Goal: Check status

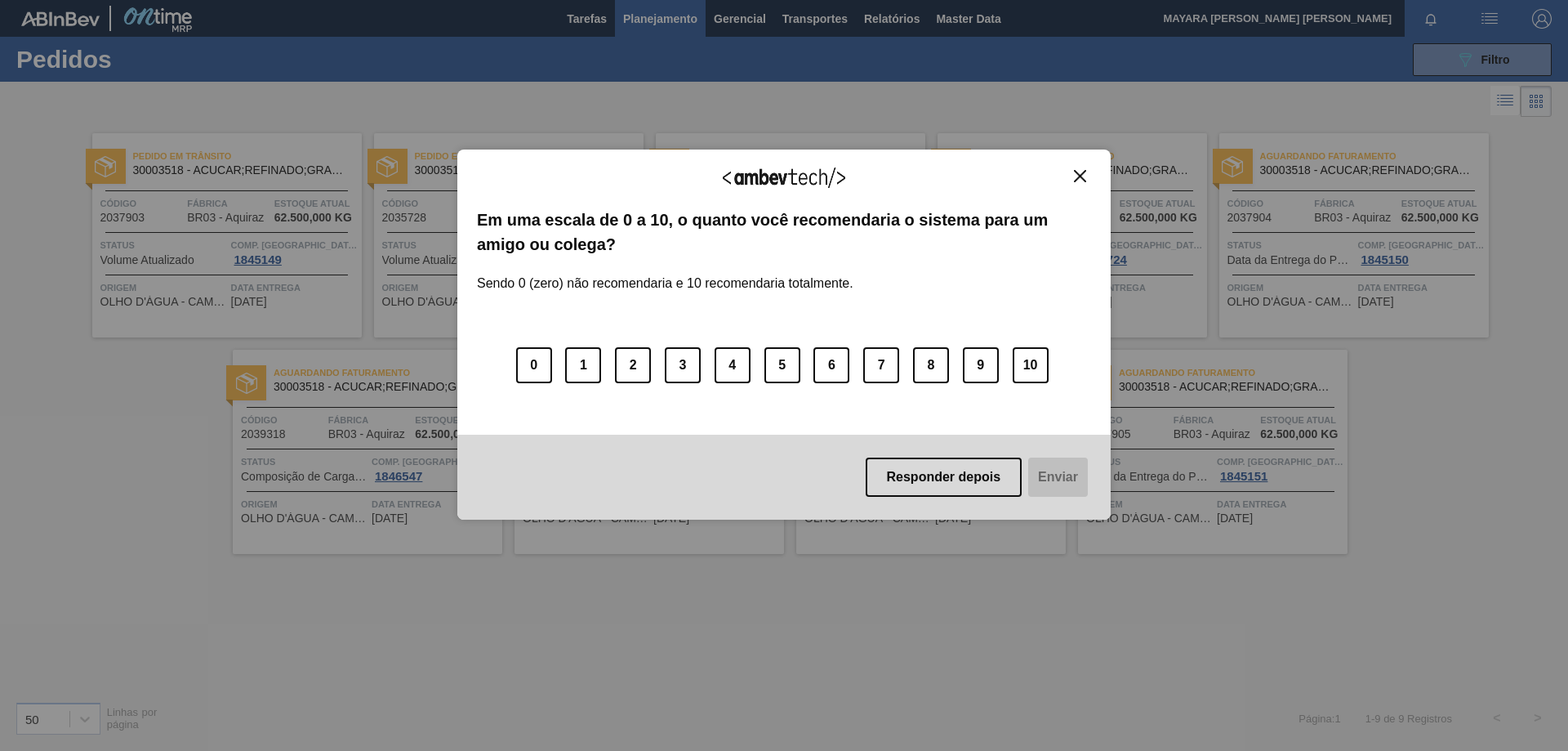
click at [1084, 170] on img "Close" at bounding box center [1080, 175] width 13 height 13
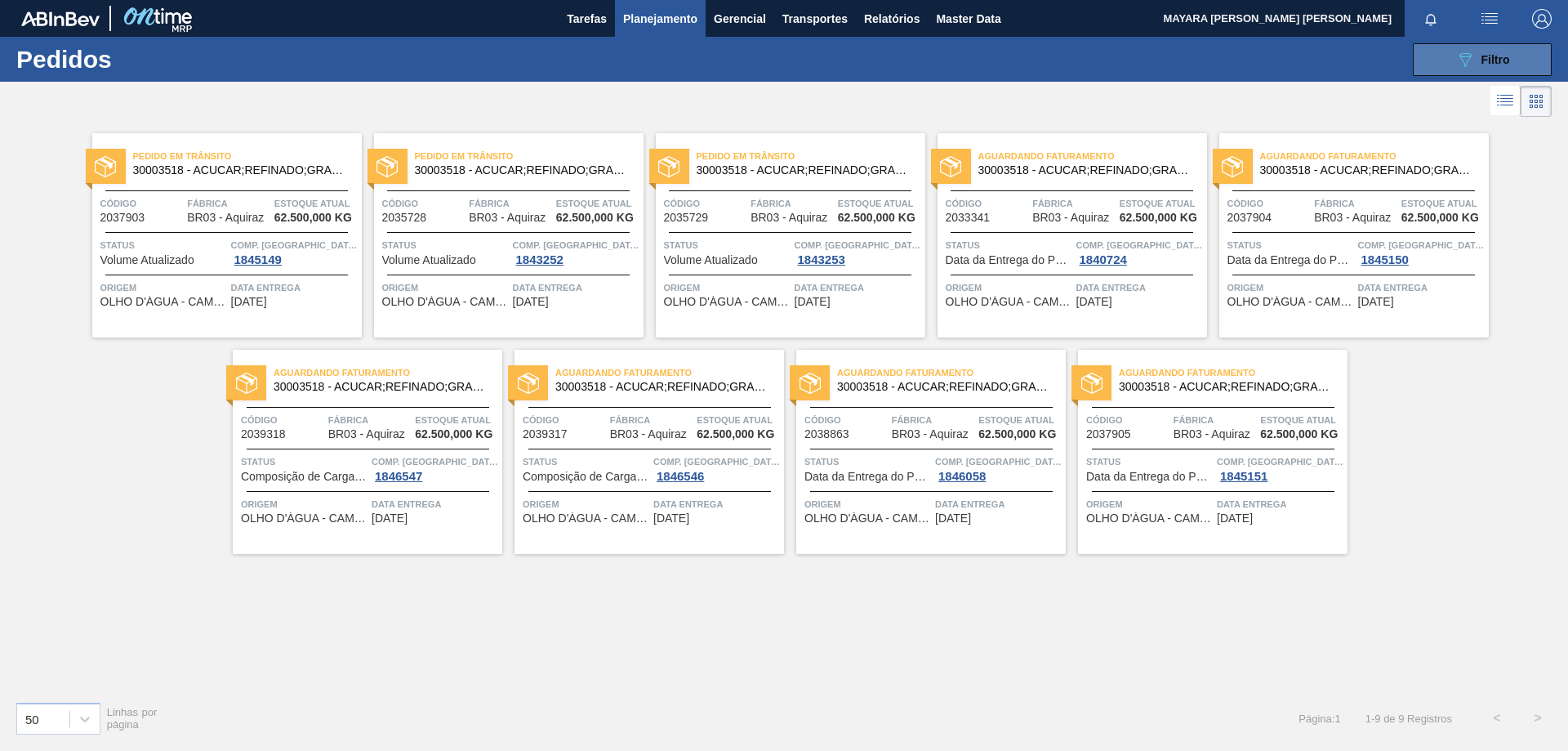
click at [1514, 62] on button "089F7B8B-B2A5-4AFE-B5C0-19BA573D28AC Filtro" at bounding box center [1482, 59] width 139 height 33
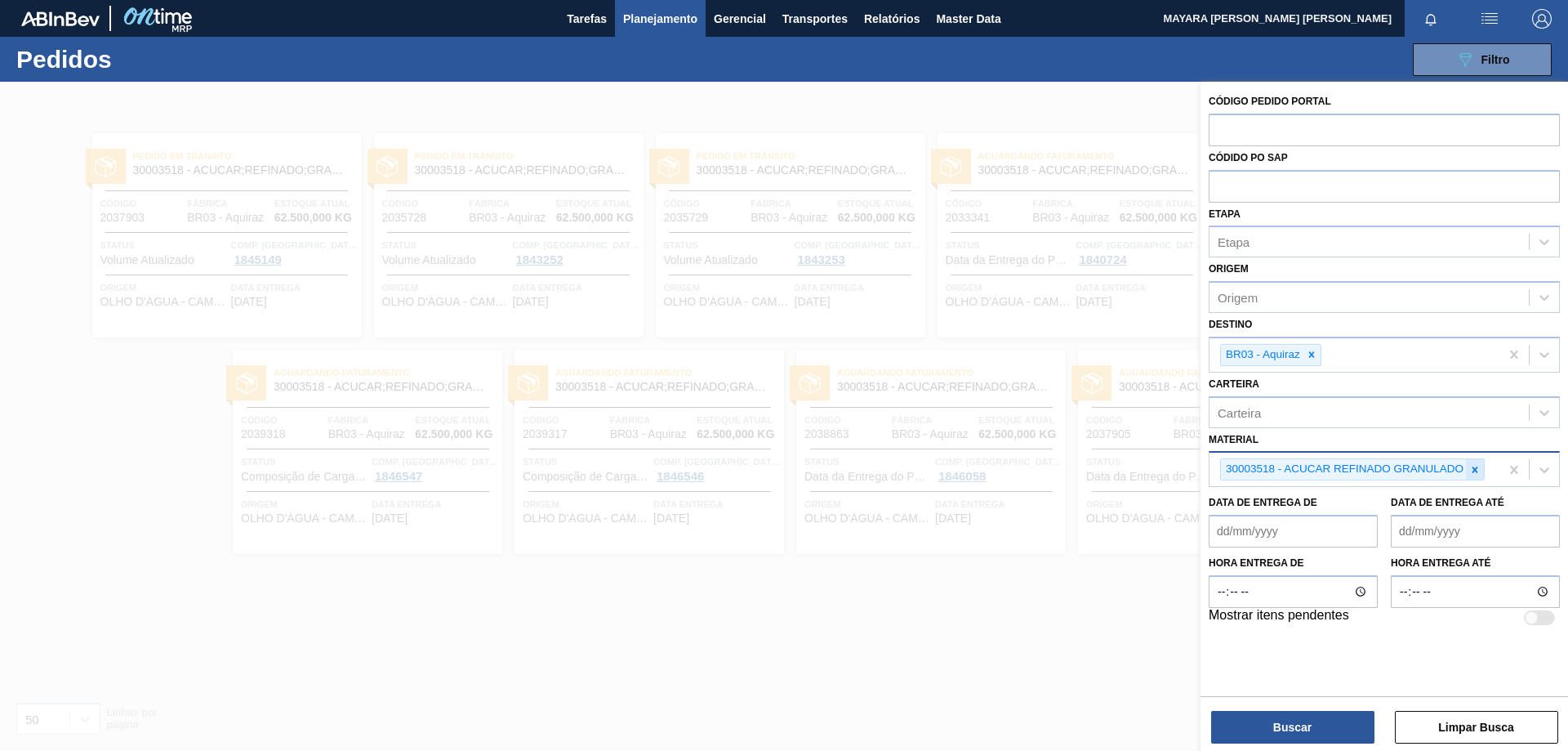
click at [1477, 467] on icon at bounding box center [1475, 469] width 6 height 6
paste input "30034305"
type input "30034305"
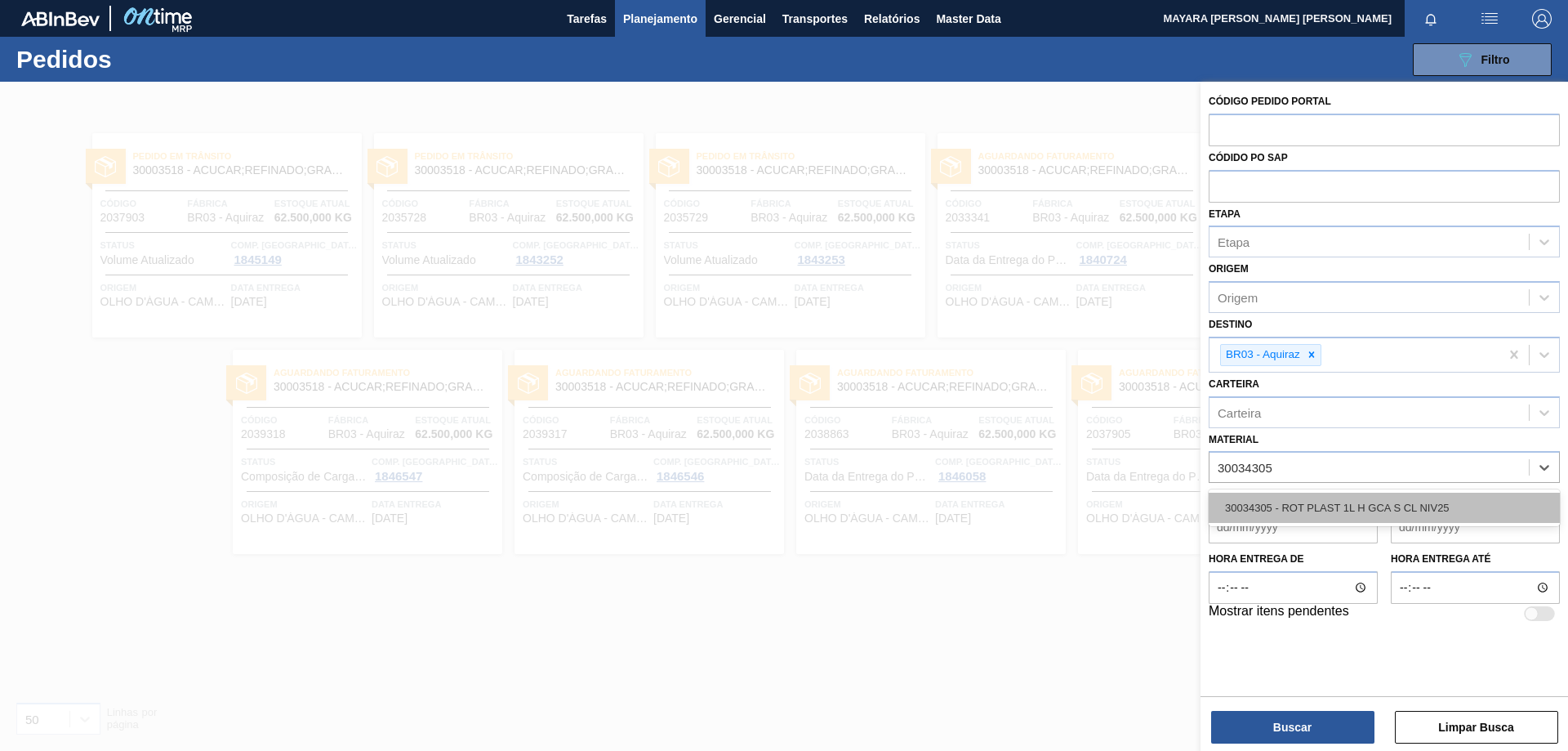
click at [1429, 505] on div "30034305 - ROT PLAST 1L H GCA S CL NIV25" at bounding box center [1384, 508] width 352 height 30
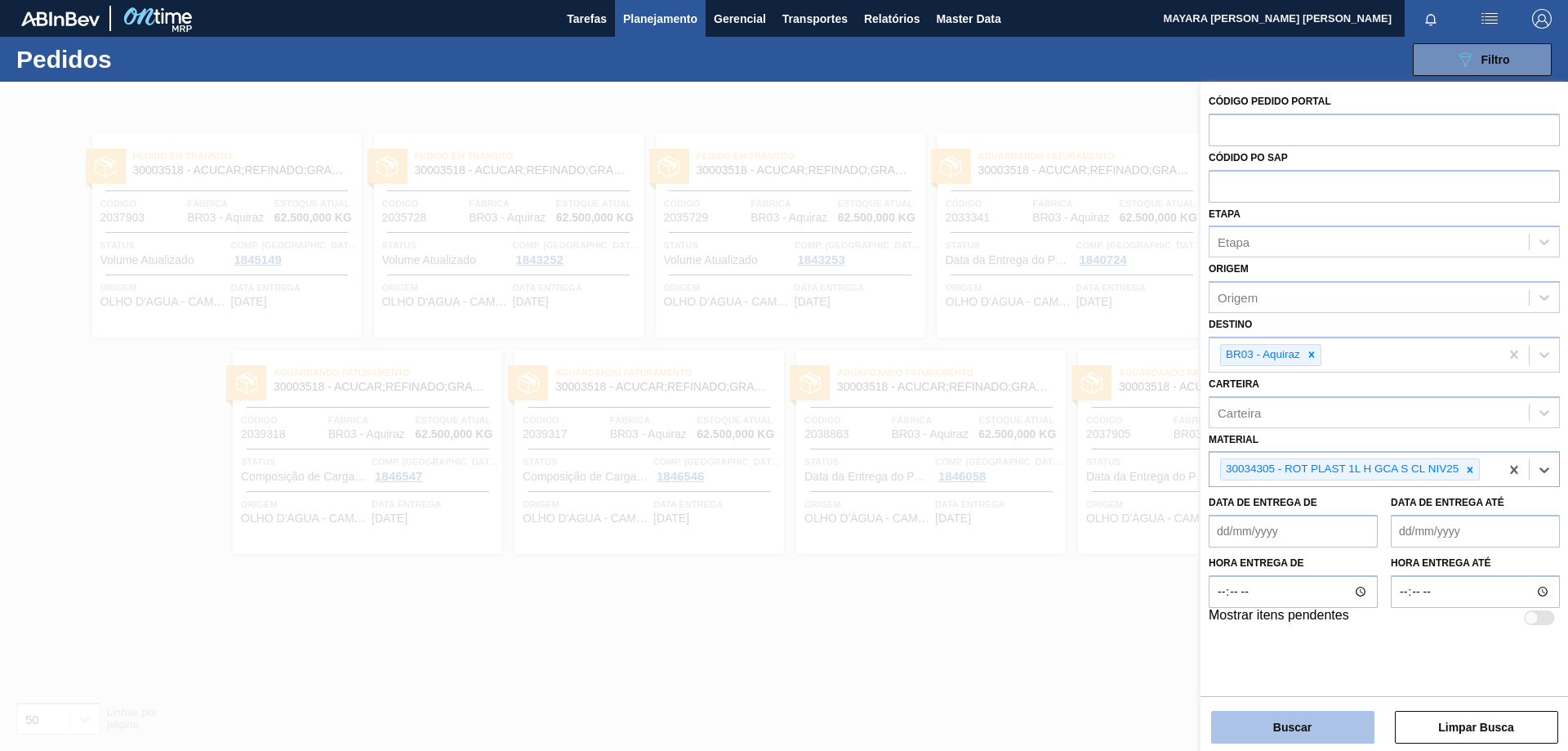
click at [1333, 727] on button "Buscar" at bounding box center [1293, 727] width 164 height 33
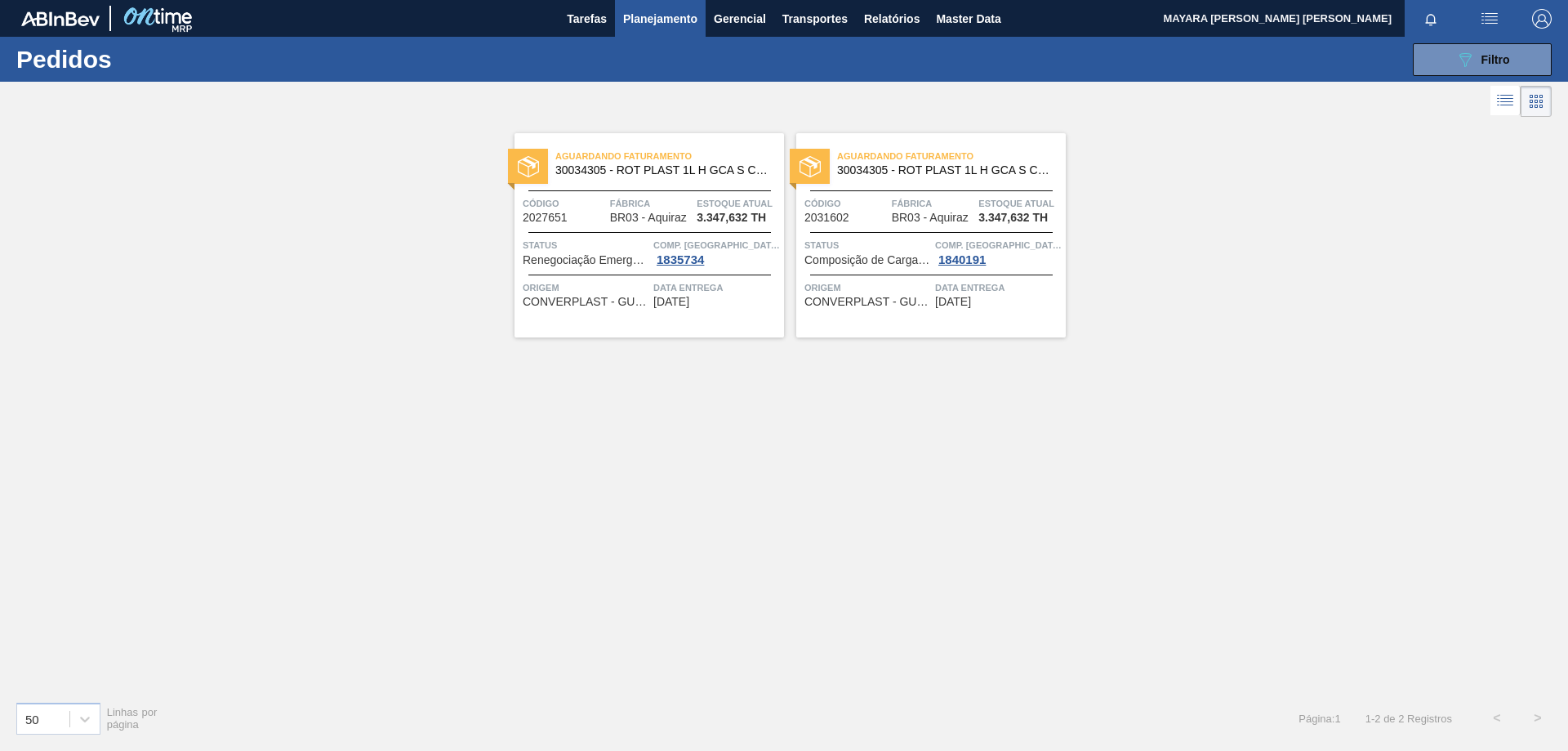
click at [602, 225] on div "Aguardando Faturamento 30034305 - ROT PLAST 1L H GCA S CL NIV25 Código 2027651 …" at bounding box center [649, 235] width 270 height 205
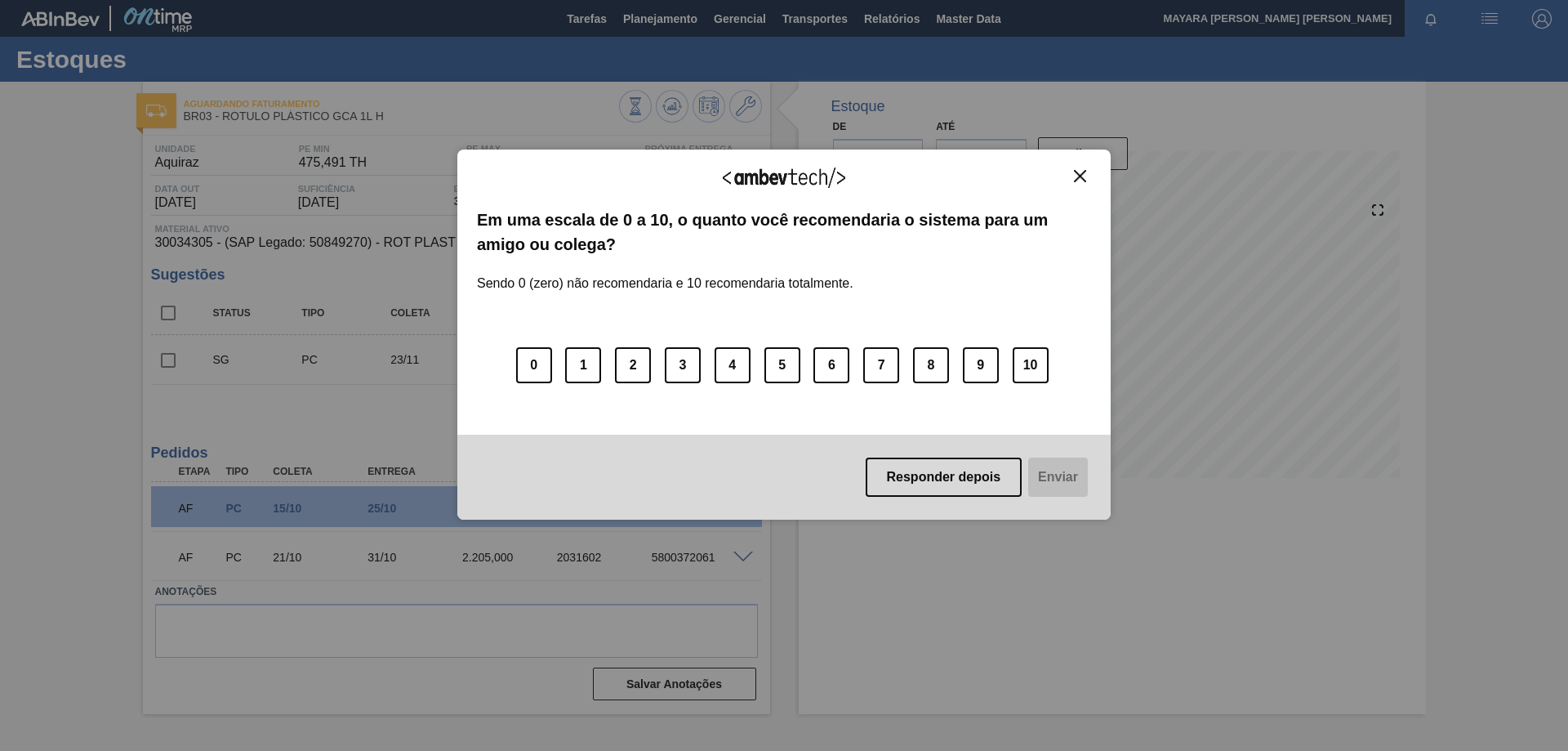
click at [1075, 174] on img "Close" at bounding box center [1080, 175] width 13 height 13
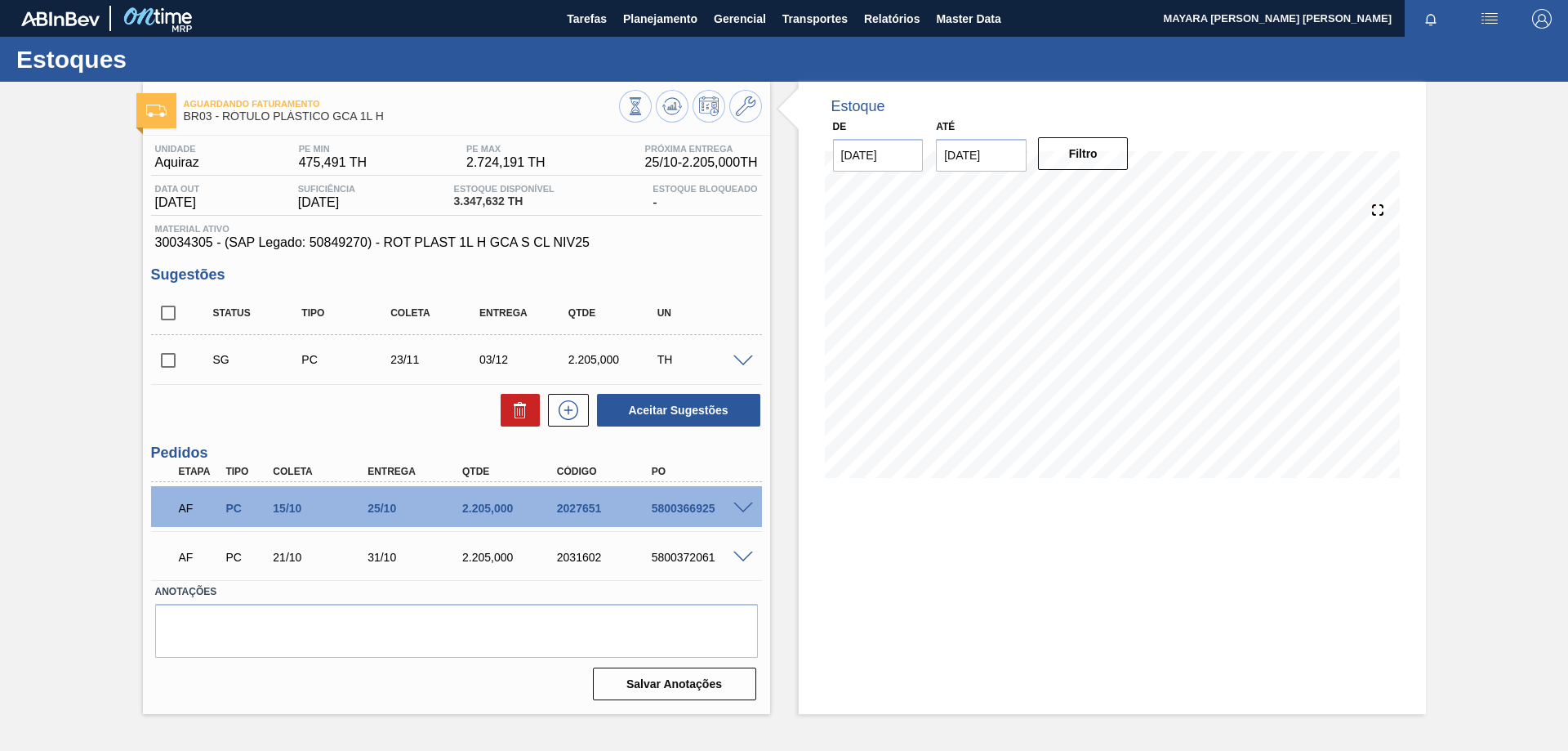
click at [480, 202] on span "3.347,632 TH" at bounding box center [504, 201] width 100 height 13
copy span "3.347,632"
